Goal: Task Accomplishment & Management: Use online tool/utility

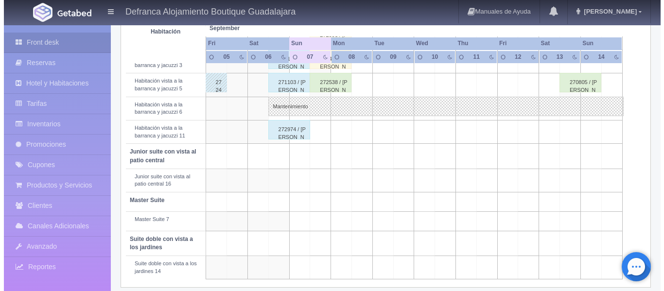
scroll to position [437, 0]
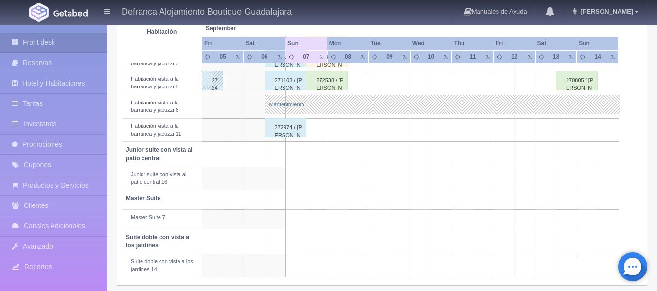
click at [391, 107] on link "Mantenimiento" at bounding box center [441, 104] width 355 height 19
select select "Mantenimiento"
select select "1092_Habitación vista a la barranca y jacuzzi 6"
type input "[DATE]"
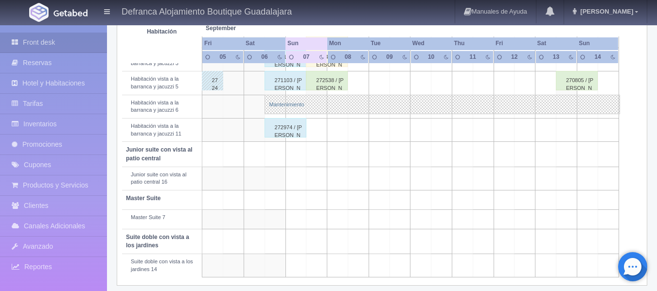
type textarea "REPARACION"
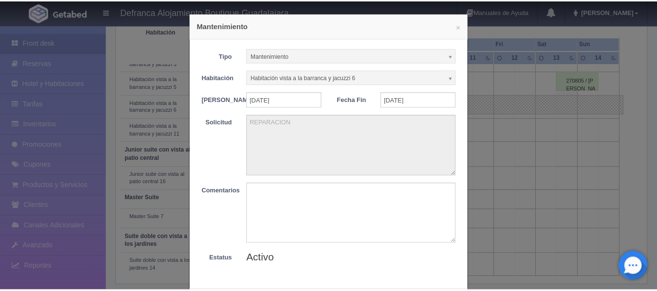
scroll to position [0, 0]
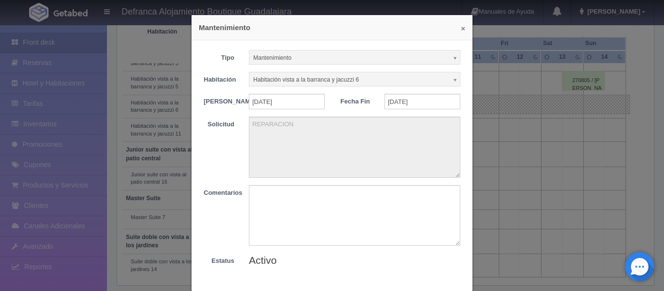
click at [461, 31] on button "×" at bounding box center [463, 28] width 4 height 7
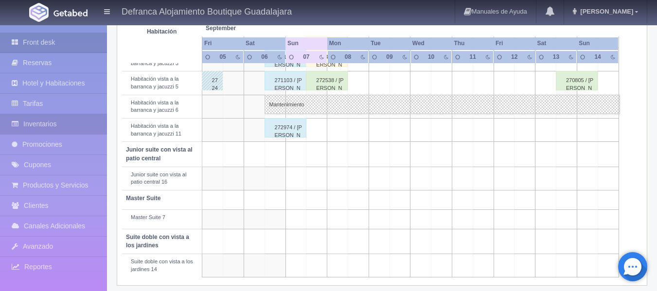
click at [34, 122] on link "Inventarios" at bounding box center [53, 124] width 107 height 20
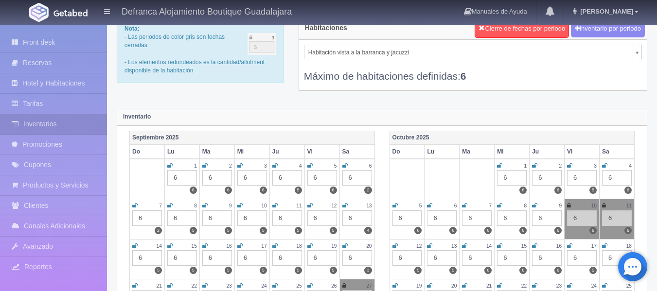
scroll to position [49, 0]
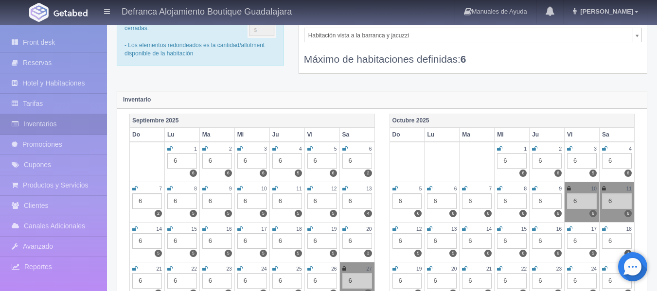
click at [143, 198] on div "6" at bounding box center [147, 201] width 30 height 16
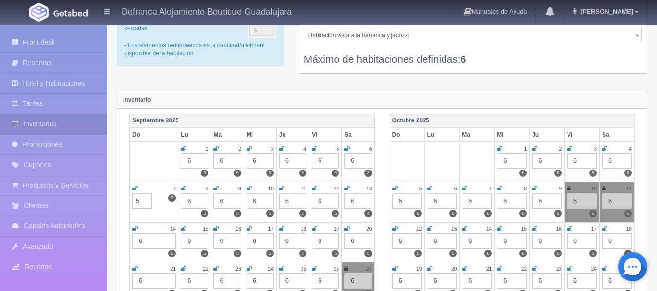
type input "5"
click at [160, 161] on td at bounding box center [154, 162] width 49 height 40
click at [350, 82] on div "Habitaciones Cierre de fechas por periodo Inventario por periodo Habitación vis…" at bounding box center [472, 43] width 363 height 86
click at [554, 54] on div "Máximo de habitaciones definidas: 6" at bounding box center [473, 54] width 338 height 24
click at [160, 161] on td at bounding box center [154, 162] width 49 height 40
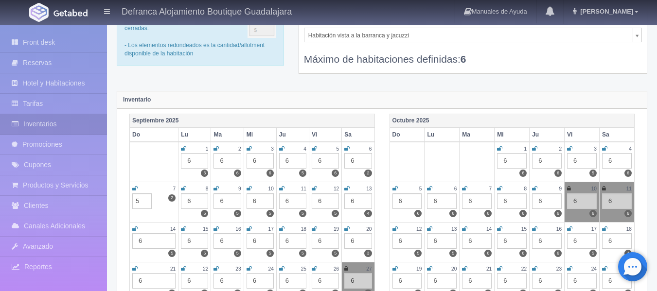
click at [270, 101] on div "Inventario" at bounding box center [381, 99] width 529 height 17
click at [146, 200] on input "5" at bounding box center [141, 201] width 19 height 16
type input "6"
click at [377, 81] on div "Habitaciones Cierre de fechas por periodo Inventario por periodo Habitación vis…" at bounding box center [472, 43] width 363 height 86
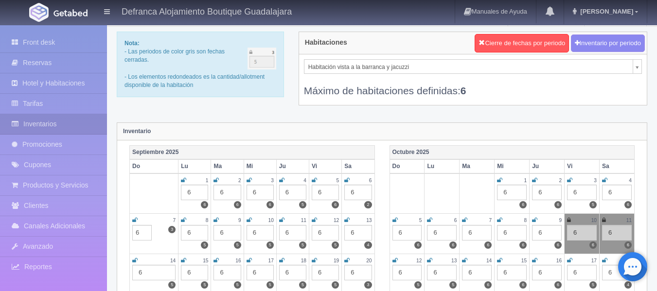
scroll to position [0, 0]
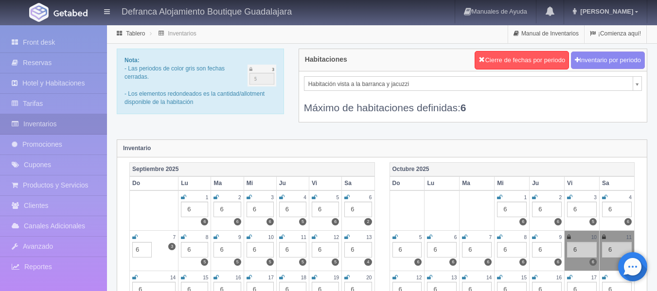
click at [422, 58] on div "Habitaciones Cierre de fechas por periodo Inventario por periodo" at bounding box center [472, 60] width 347 height 22
click at [531, 104] on div "Máximo de habitaciones definidas: 6" at bounding box center [473, 103] width 338 height 24
